Goal: Task Accomplishment & Management: Use online tool/utility

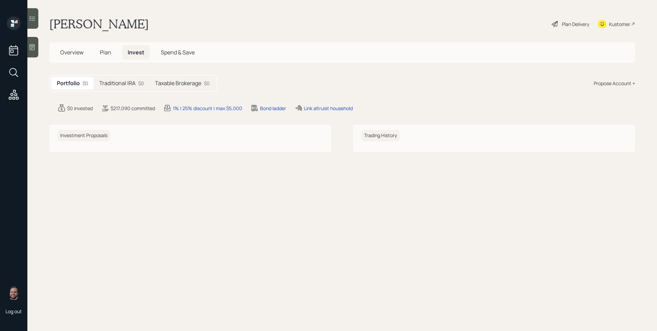
click at [129, 81] on h5 "Traditional IRA" at bounding box center [117, 83] width 36 height 7
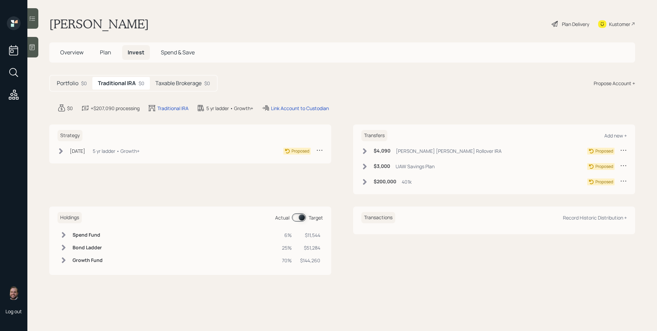
click at [181, 84] on h5 "Taxable Brokerage" at bounding box center [178, 83] width 46 height 7
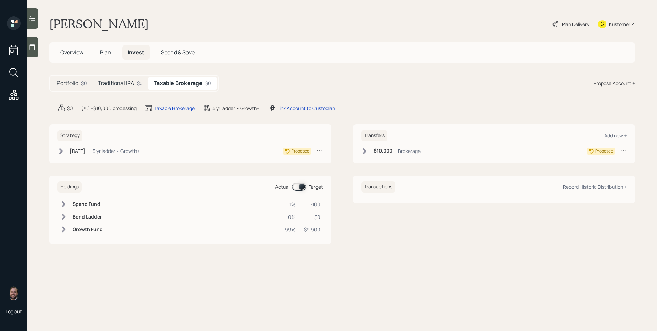
click at [72, 80] on h5 "Portfolio" at bounding box center [68, 83] width 22 height 7
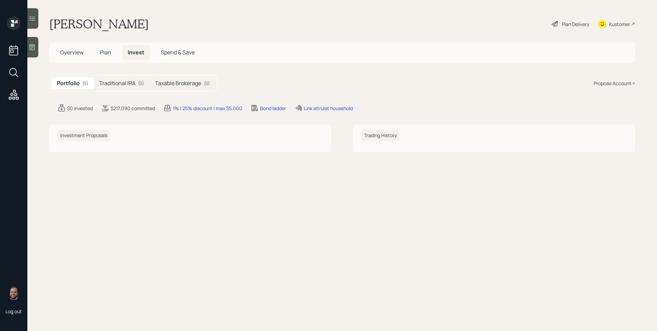
click at [77, 52] on span "Overview" at bounding box center [71, 53] width 23 height 8
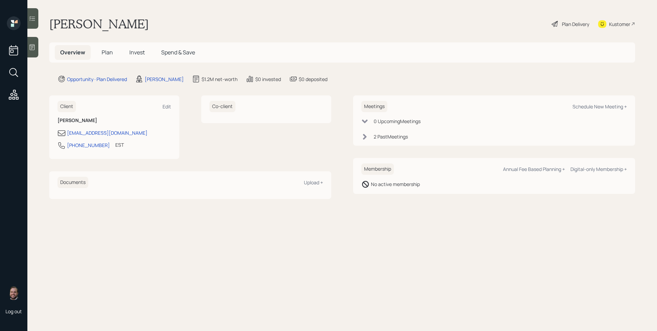
click at [381, 139] on div "2 Past Meeting s" at bounding box center [391, 136] width 34 height 7
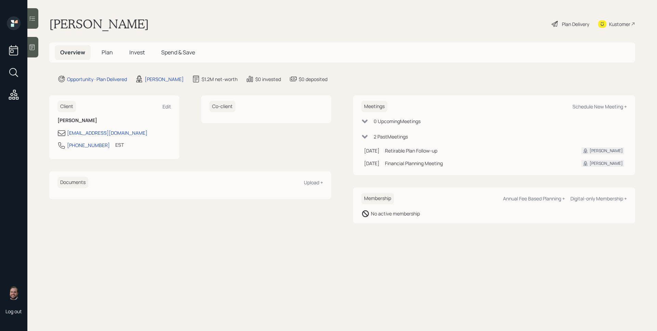
click at [137, 55] on span "Invest" at bounding box center [136, 53] width 15 height 8
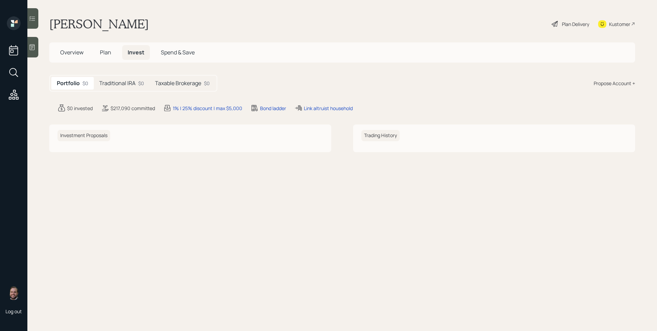
click at [127, 81] on h5 "Traditional IRA" at bounding box center [117, 83] width 36 height 7
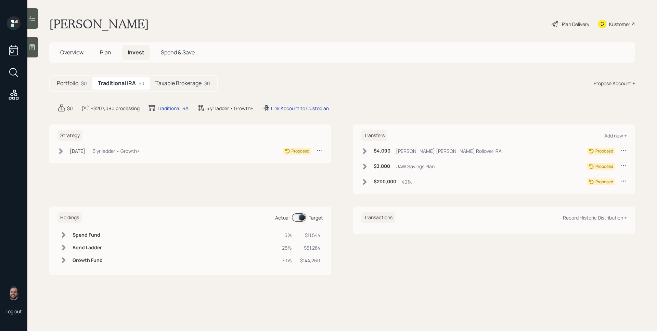
click at [178, 88] on div "Taxable Brokerage $0" at bounding box center [183, 83] width 66 height 13
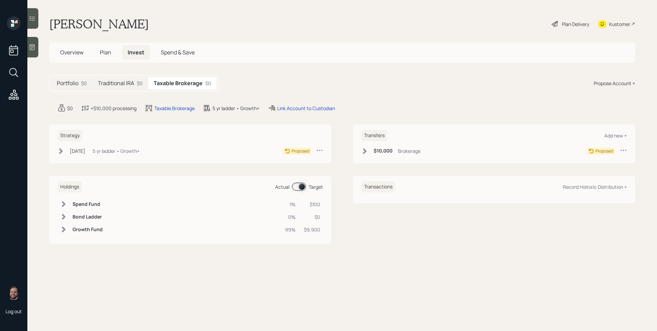
click at [105, 54] on span "Plan" at bounding box center [105, 53] width 11 height 8
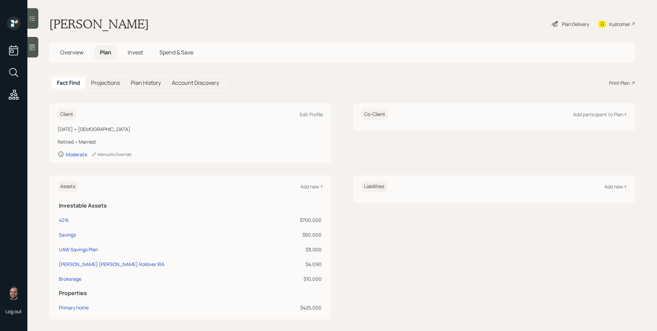
click at [78, 55] on span "Overview" at bounding box center [71, 53] width 23 height 8
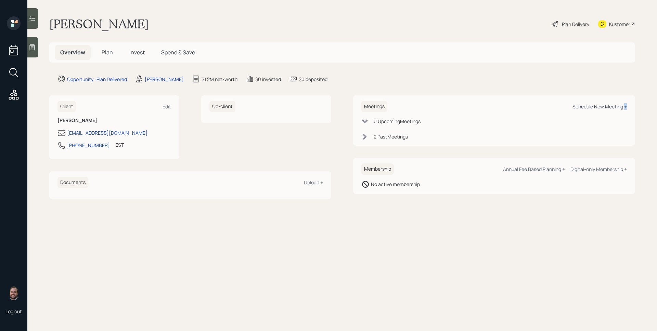
drag, startPoint x: 626, startPoint y: 107, endPoint x: 621, endPoint y: 105, distance: 5.2
click at [622, 106] on div "Schedule New Meeting +" at bounding box center [600, 106] width 54 height 7
select select "d946c976-65aa-4529-ac9d-02c4f1114fc0"
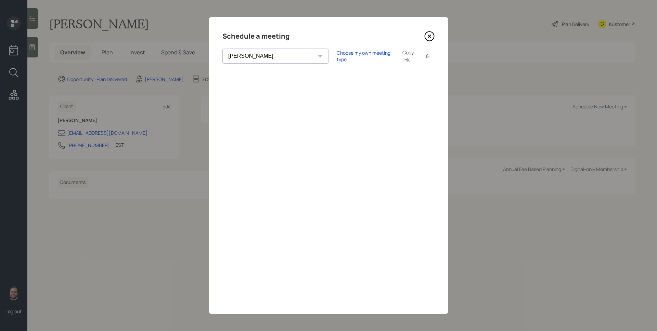
click at [433, 33] on icon at bounding box center [429, 36] width 9 height 9
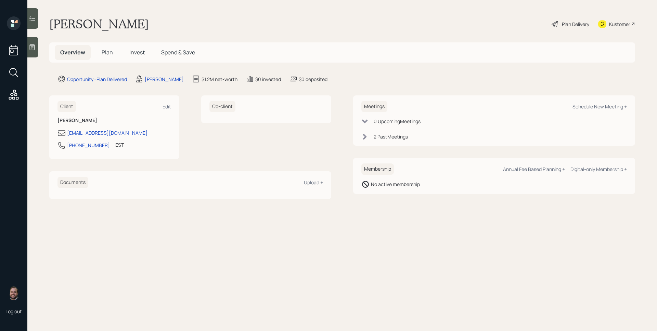
click at [104, 51] on span "Plan" at bounding box center [107, 53] width 11 height 8
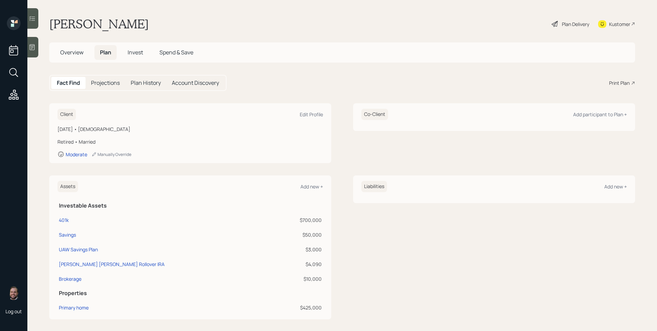
click at [614, 83] on div "Print Plan" at bounding box center [619, 82] width 21 height 7
